Goal: Leave review/rating

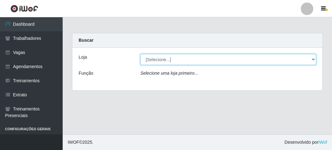
click at [167, 55] on select "[Selecione...] FrigoMaster" at bounding box center [228, 59] width 176 height 11
select select "392"
click at [140, 54] on select "[Selecione...] FrigoMaster" at bounding box center [228, 59] width 176 height 11
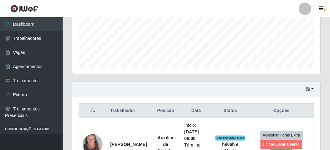
scroll to position [206, 0]
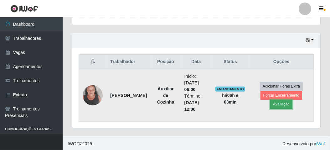
click at [284, 104] on button "Avaliação" at bounding box center [282, 104] width 22 height 9
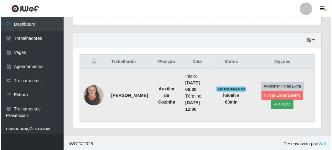
scroll to position [130, 245]
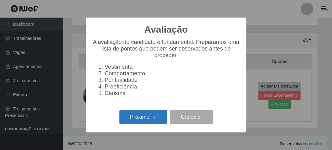
click at [142, 122] on button "Próximo →" at bounding box center [143, 117] width 48 height 15
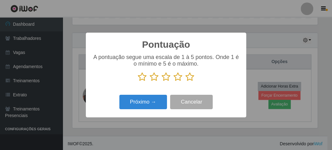
scroll to position [313341, 313226]
click at [189, 76] on icon at bounding box center [190, 76] width 9 height 9
click at [186, 82] on input "radio" at bounding box center [186, 82] width 0 height 0
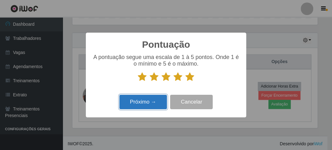
click at [148, 97] on button "Próximo →" at bounding box center [143, 102] width 48 height 15
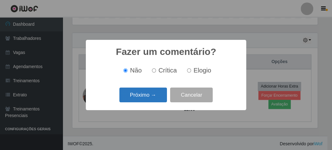
click at [148, 97] on button "Próximo →" at bounding box center [143, 94] width 48 height 15
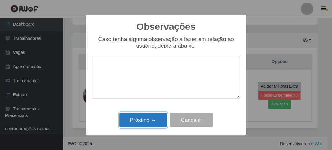
click at [148, 118] on button "Próximo →" at bounding box center [143, 120] width 48 height 15
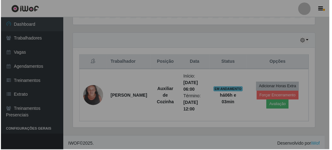
scroll to position [130, 248]
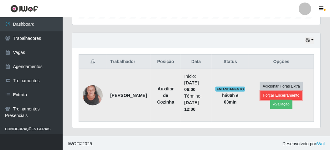
click at [266, 94] on button "Forçar Encerramento" at bounding box center [282, 95] width 42 height 9
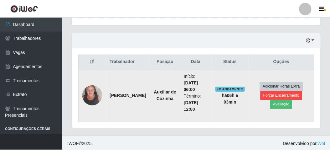
scroll to position [130, 245]
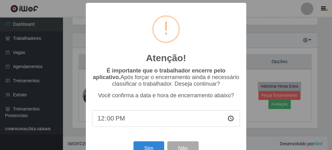
click at [140, 144] on div "Sim Não" at bounding box center [166, 148] width 148 height 18
click at [143, 147] on button "Sim" at bounding box center [149, 148] width 30 height 15
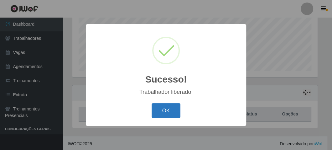
click at [175, 108] on button "OK" at bounding box center [166, 110] width 29 height 15
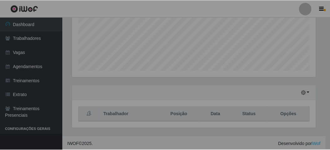
scroll to position [130, 248]
